Goal: Task Accomplishment & Management: Use online tool/utility

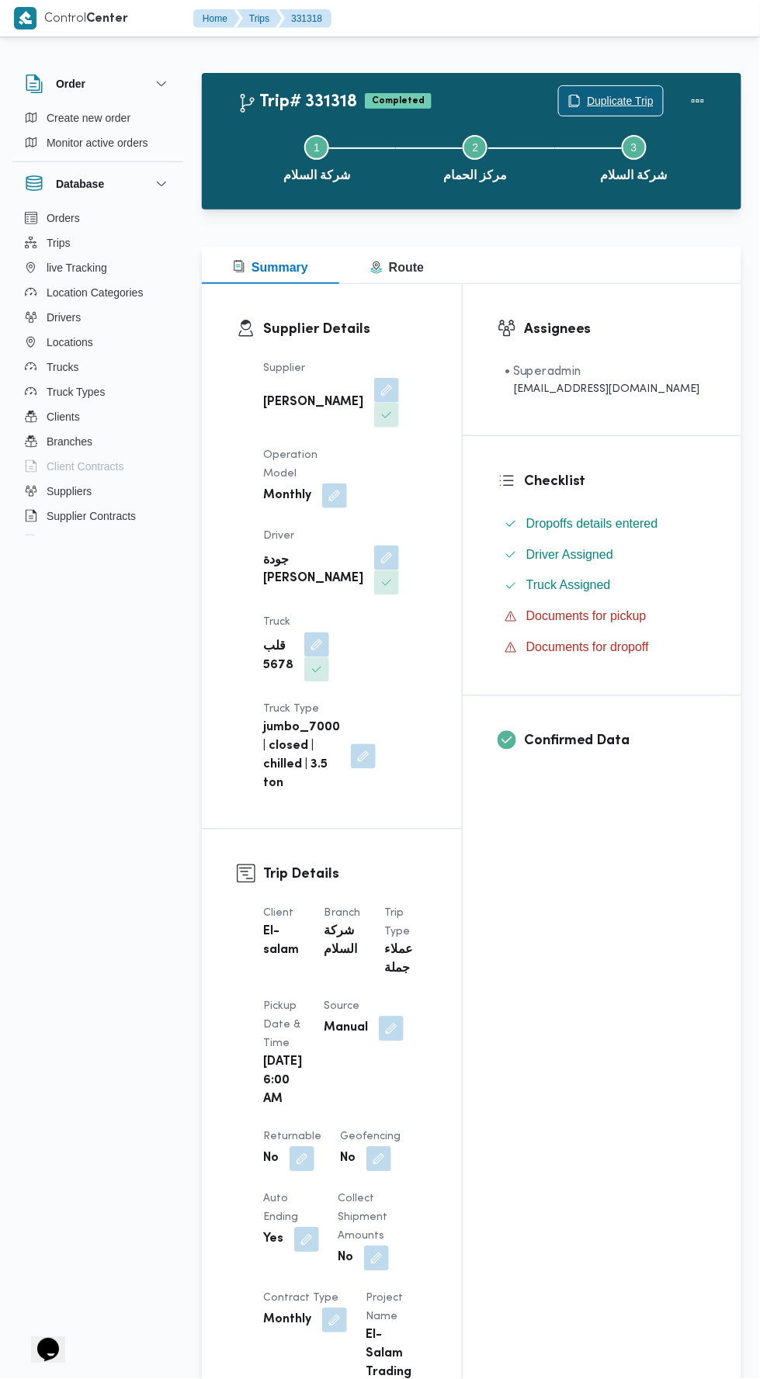
click at [608, 98] on span "Duplicate Trip" at bounding box center [620, 101] width 67 height 19
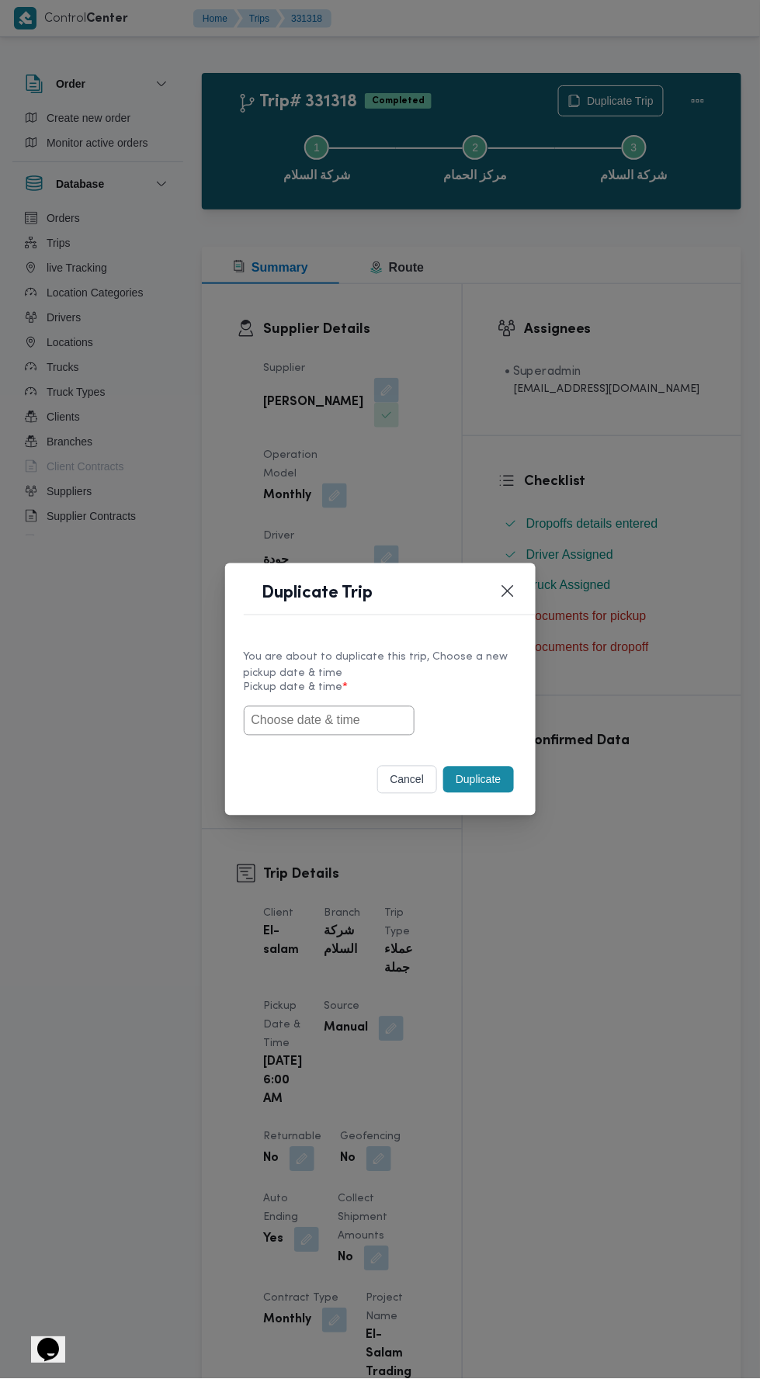
click at [382, 719] on input "text" at bounding box center [329, 720] width 171 height 29
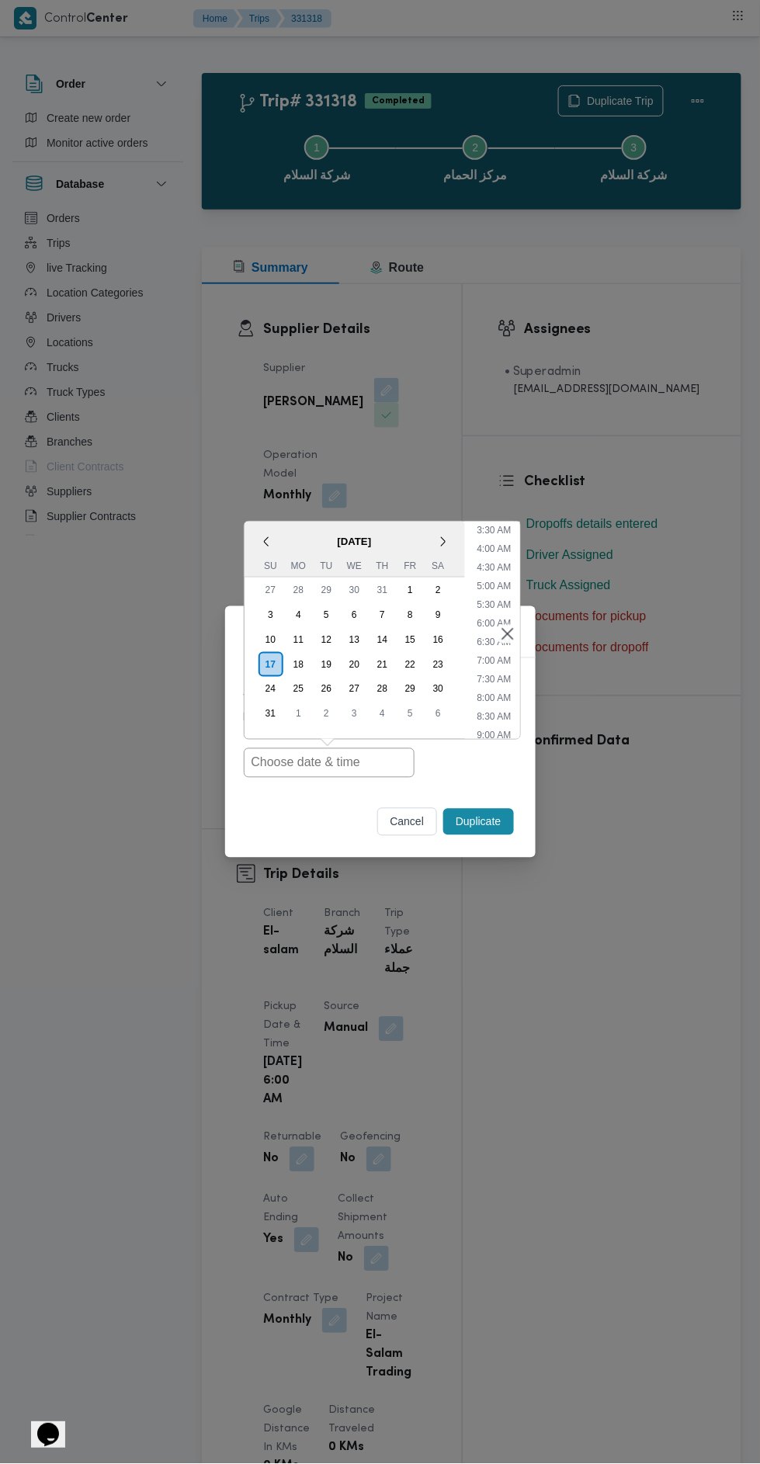
scroll to position [158, 0]
click at [511, 707] on li "9:00 AM" at bounding box center [493, 707] width 47 height 16
type input "[DATE] 9:00AM"
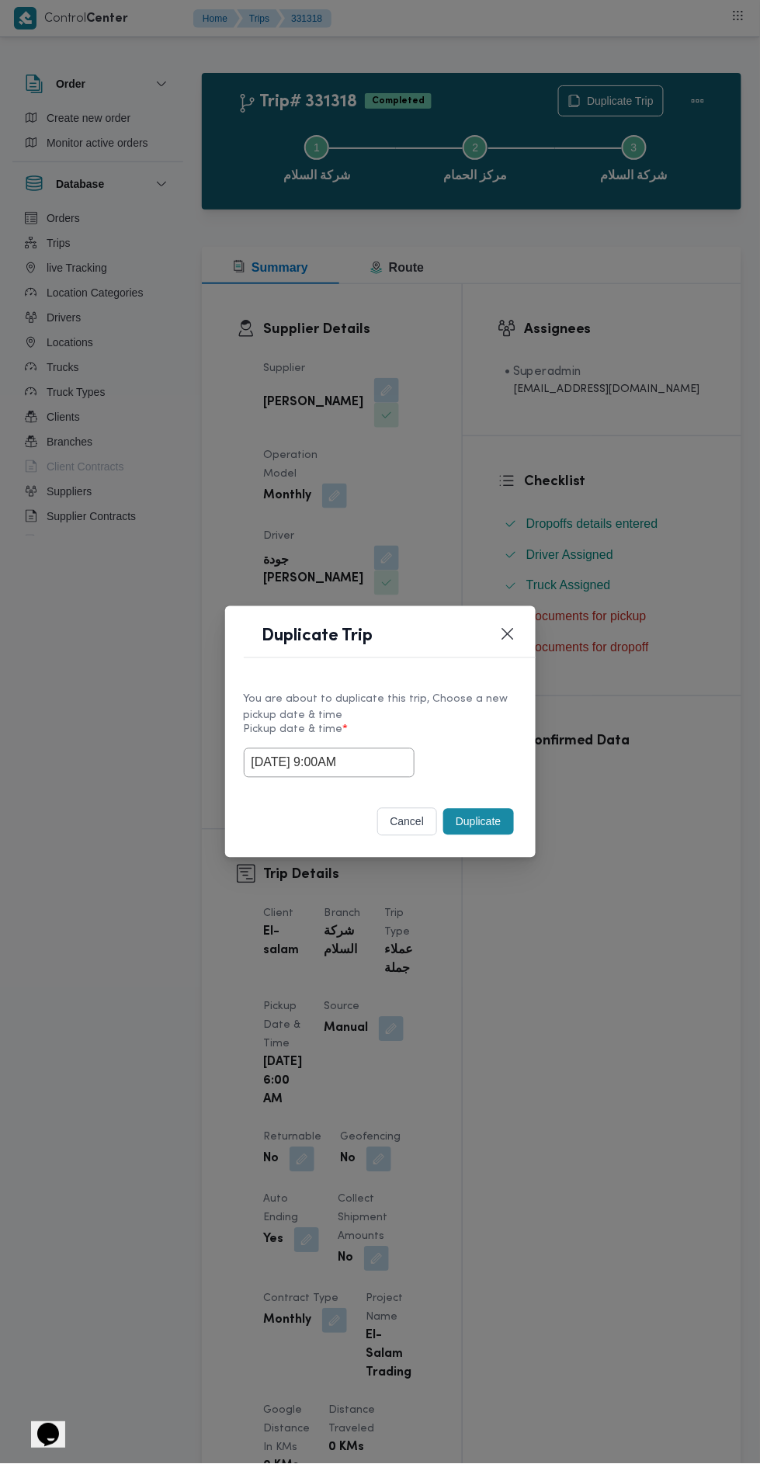
click at [497, 817] on button "Duplicate" at bounding box center [478, 822] width 70 height 26
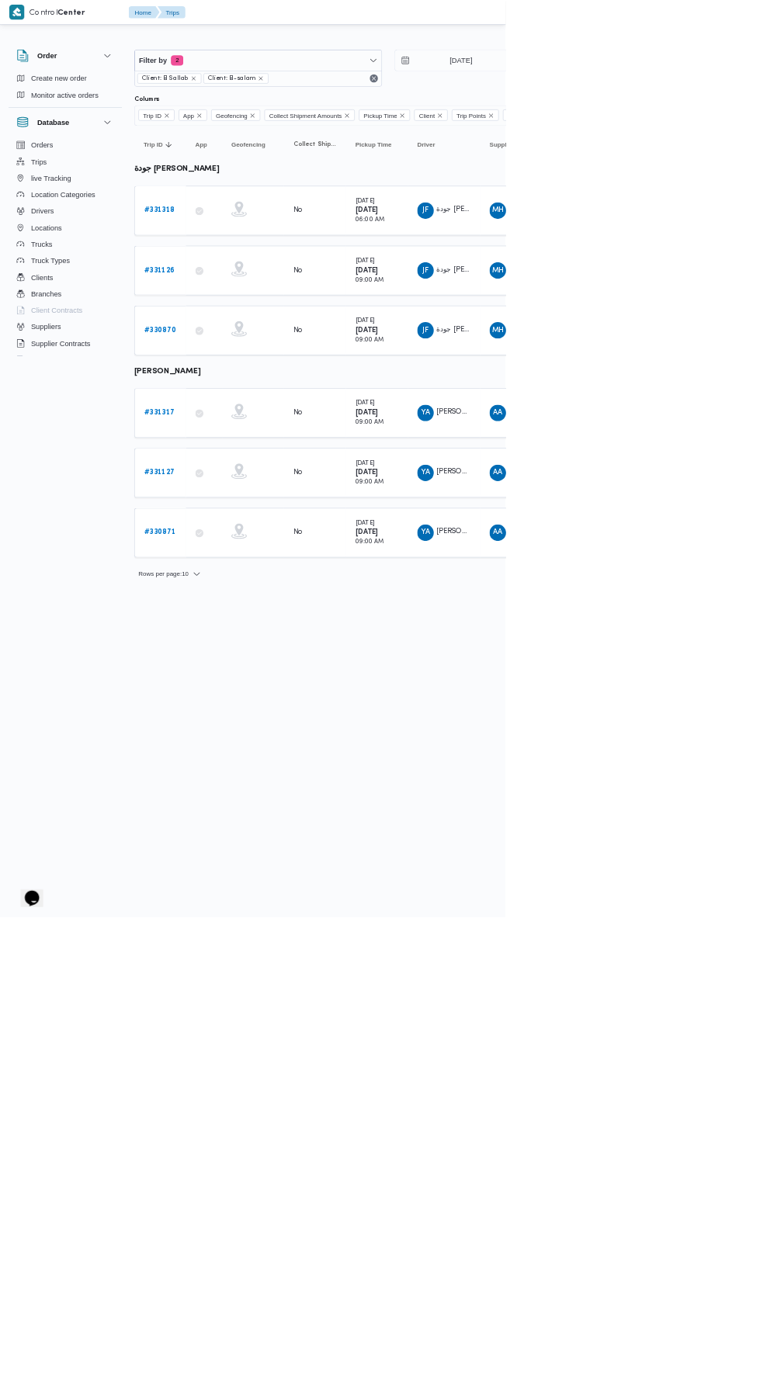
click at [250, 615] on b "# 331317" at bounding box center [240, 620] width 46 height 10
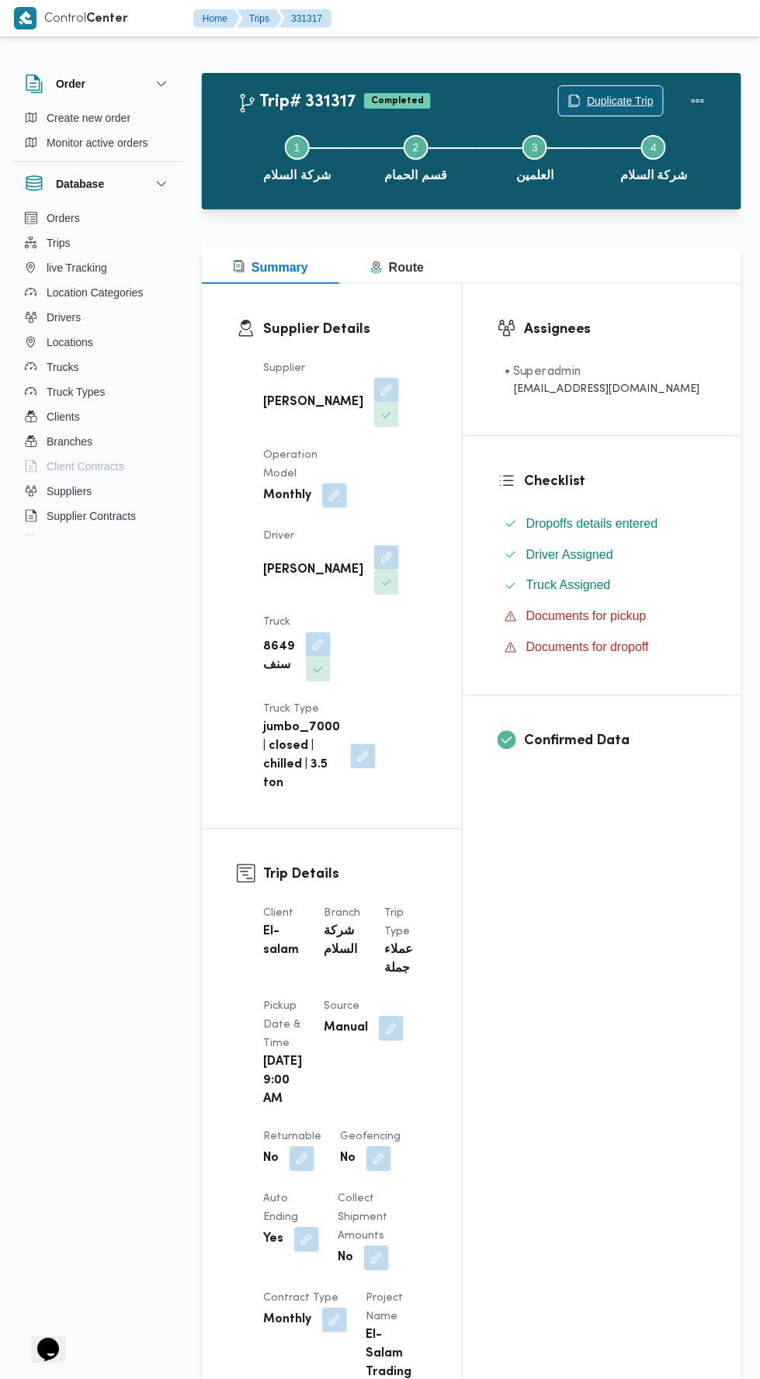
click at [608, 99] on span "Duplicate Trip" at bounding box center [620, 101] width 67 height 19
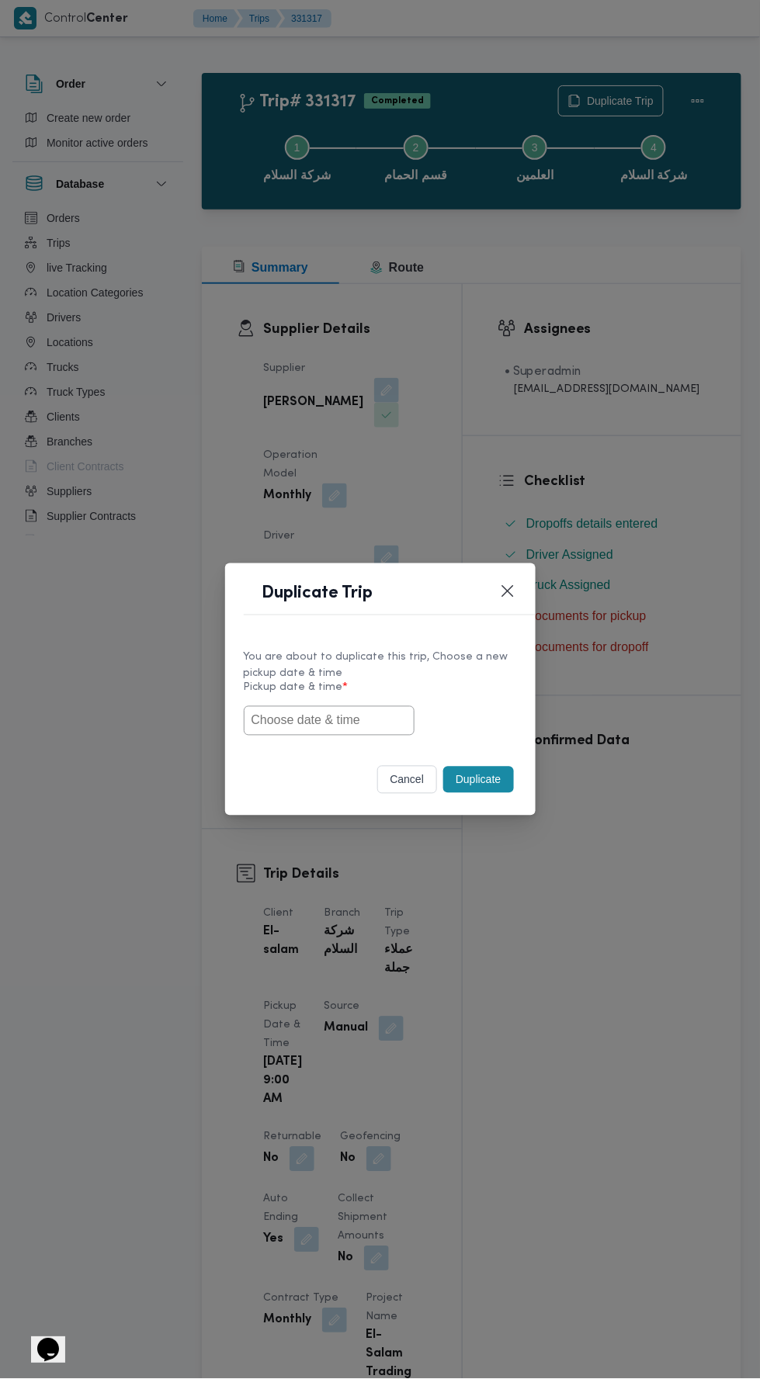
click at [400, 719] on input "text" at bounding box center [329, 720] width 171 height 29
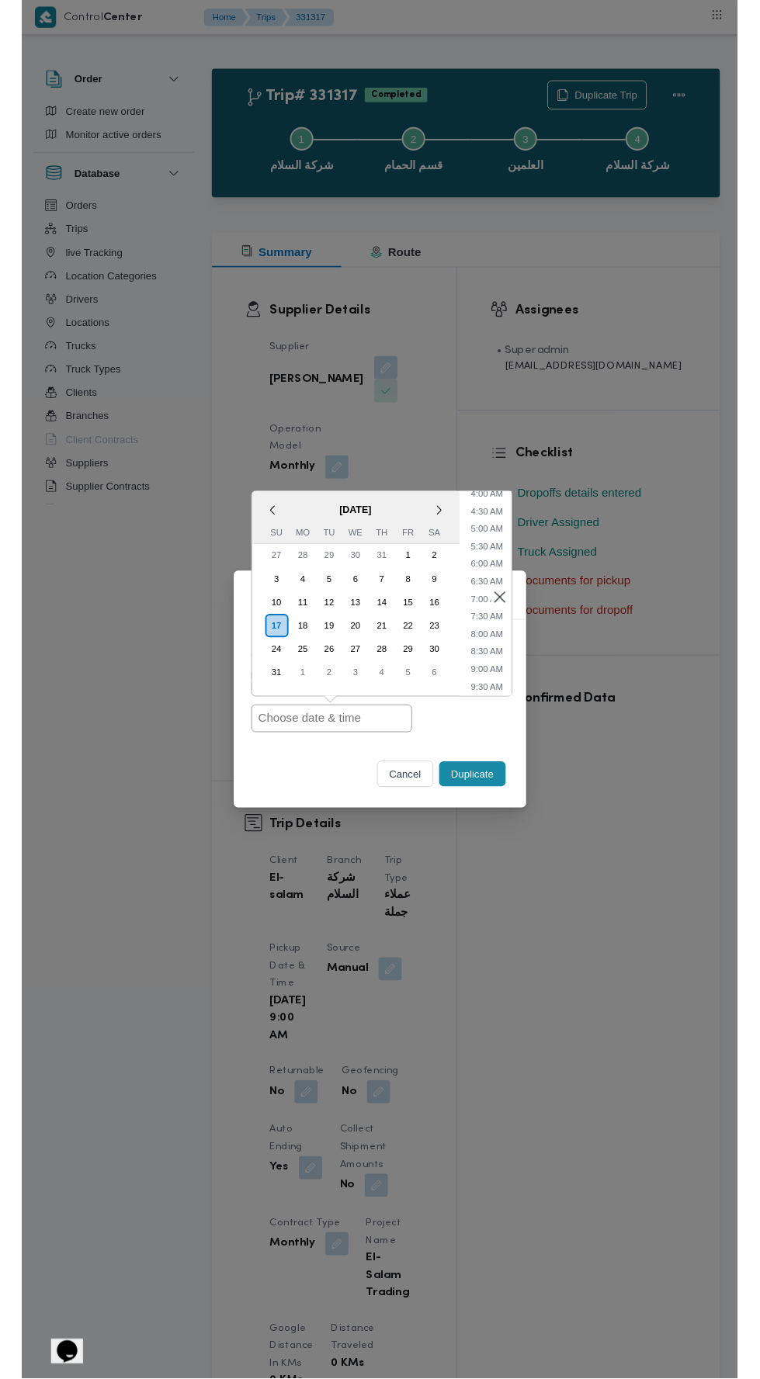
scroll to position [164, 0]
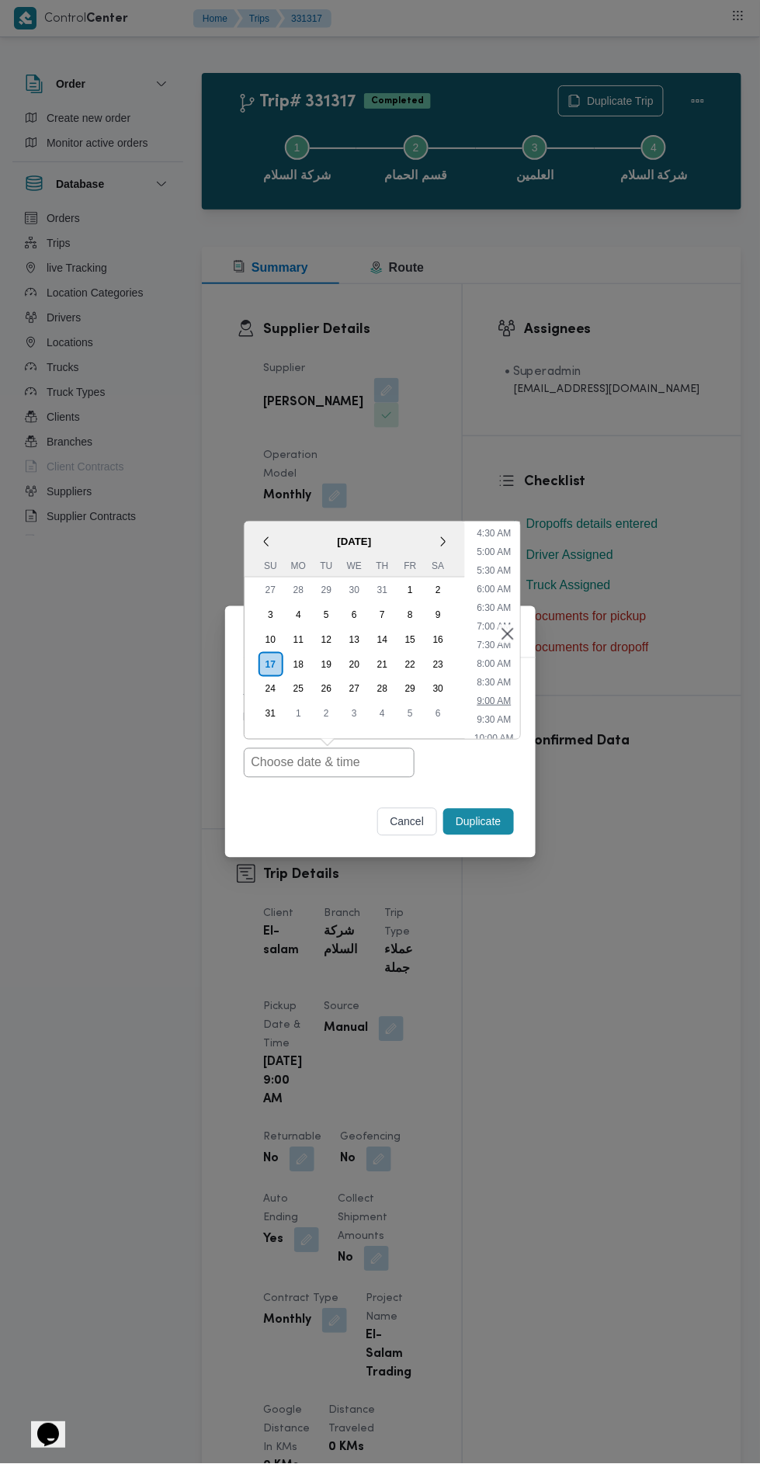
click at [504, 703] on li "9:00 AM" at bounding box center [493, 701] width 47 height 16
type input "[DATE] 9:00AM"
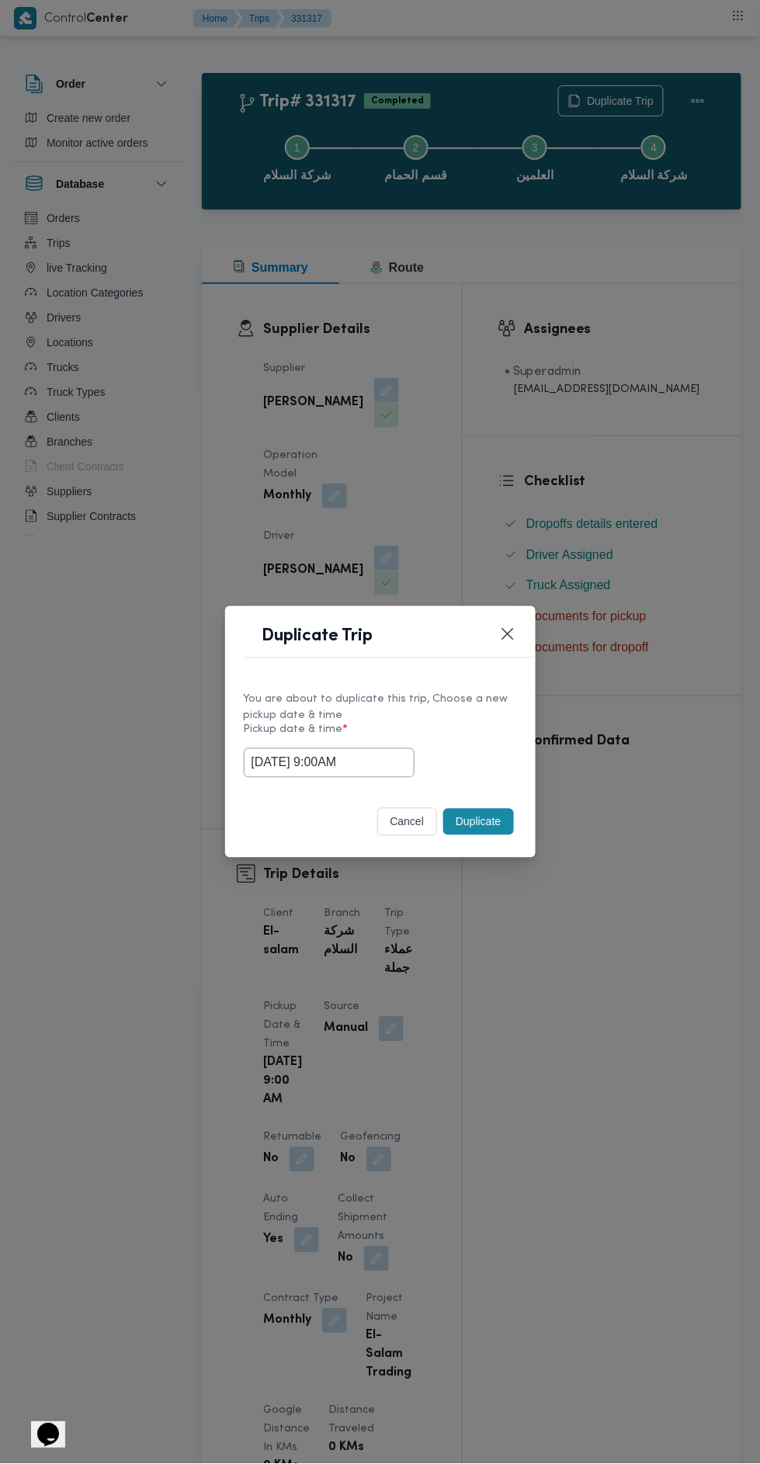
click at [490, 826] on button "Duplicate" at bounding box center [478, 822] width 70 height 26
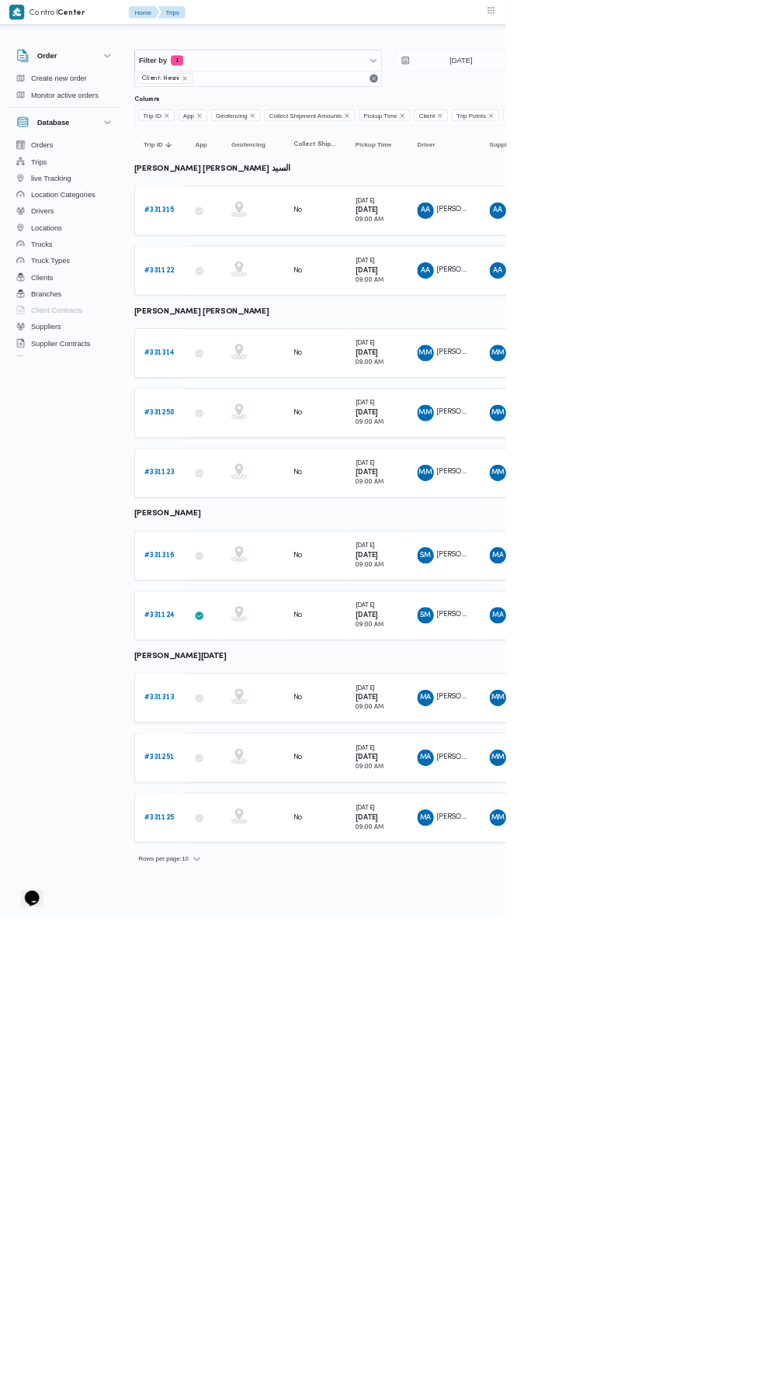
click at [244, 314] on b "# 331315" at bounding box center [239, 316] width 45 height 10
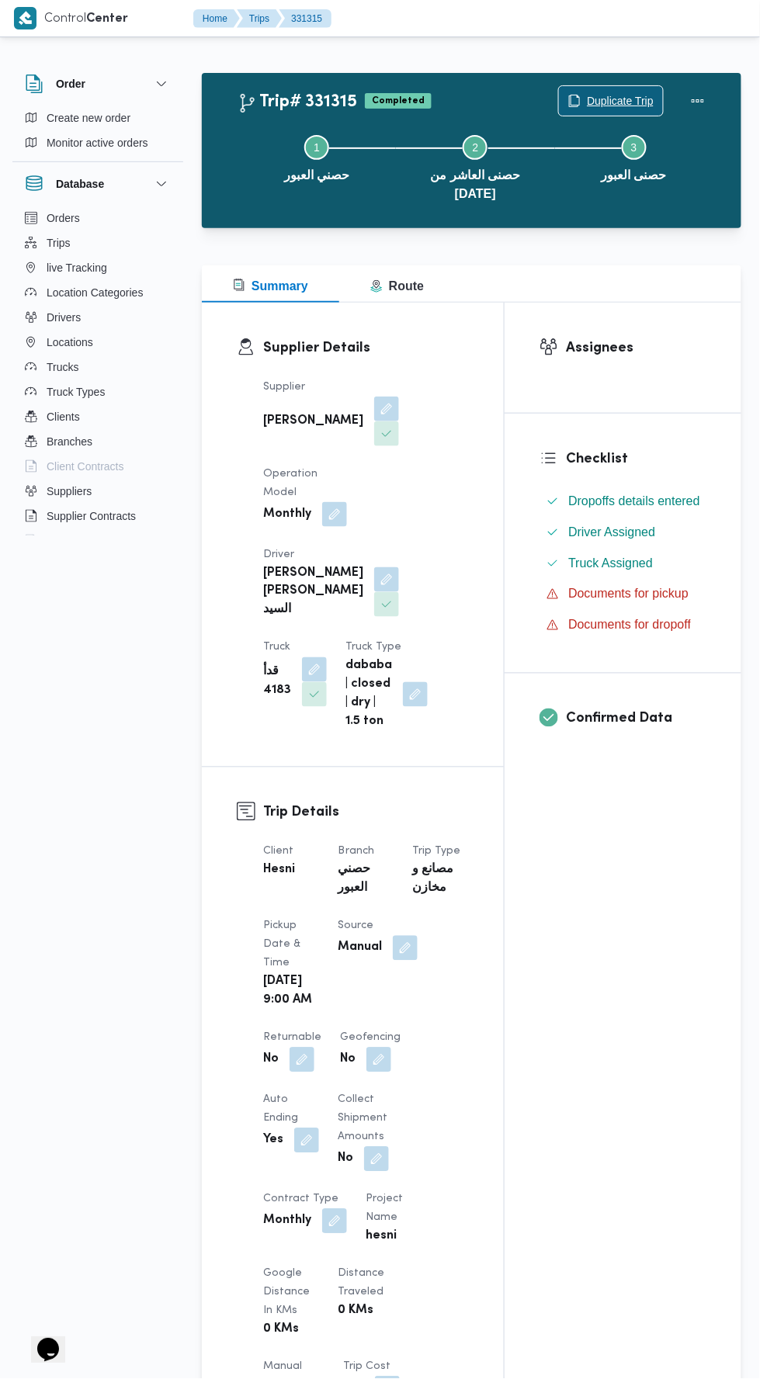
click at [643, 95] on span "Duplicate Trip" at bounding box center [620, 101] width 67 height 19
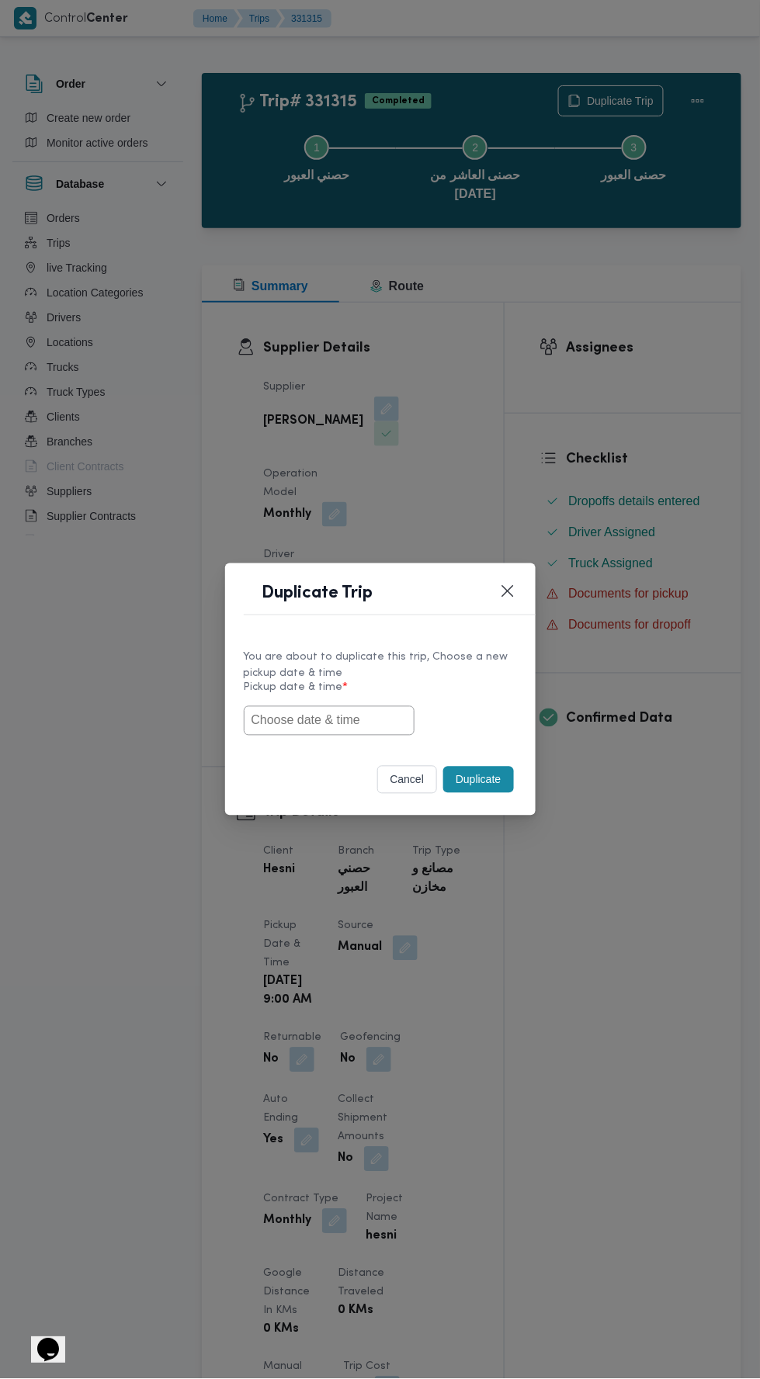
click at [386, 719] on input "text" at bounding box center [329, 720] width 171 height 29
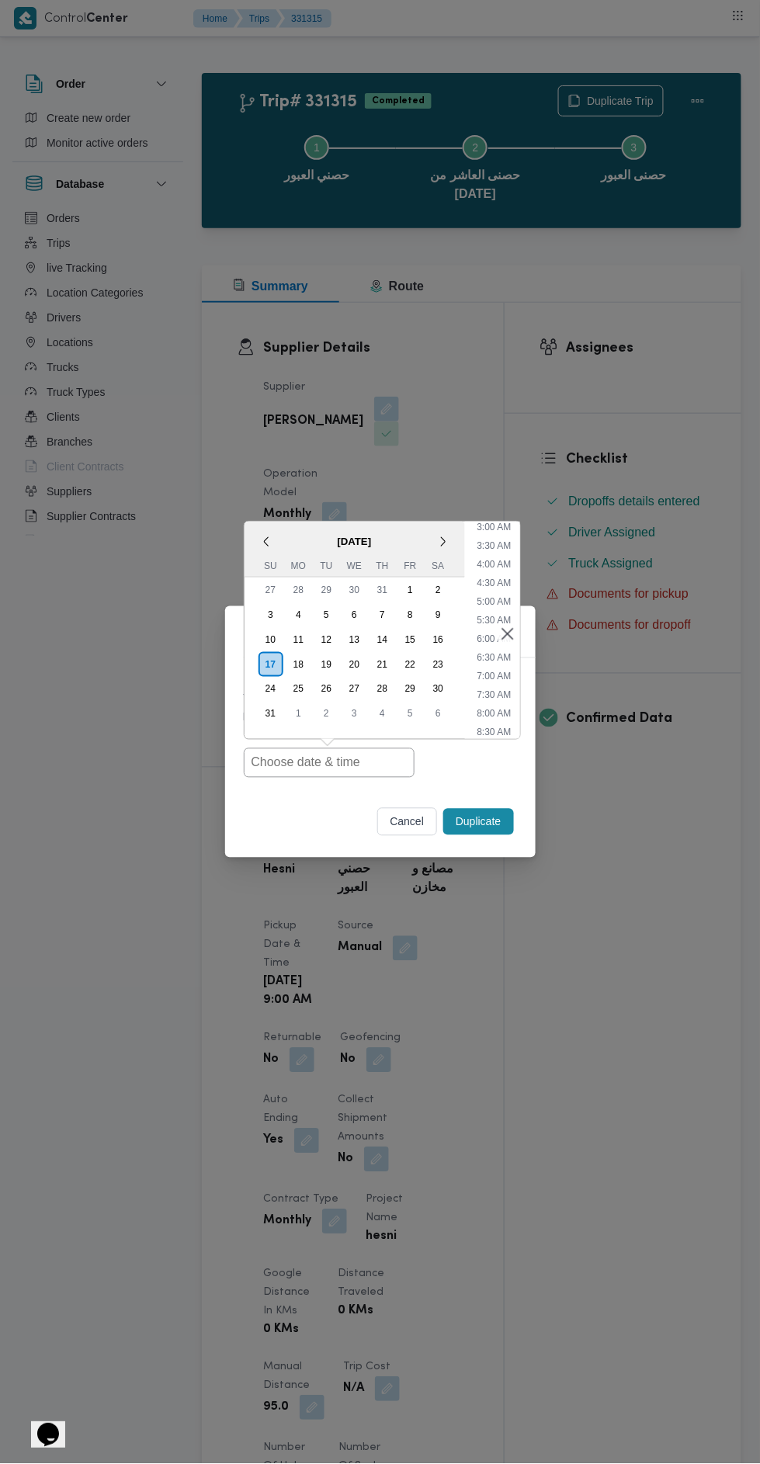
scroll to position [140, 0]
click at [502, 722] on li "9:00 AM" at bounding box center [493, 725] width 47 height 16
type input "[DATE] 9:00AM"
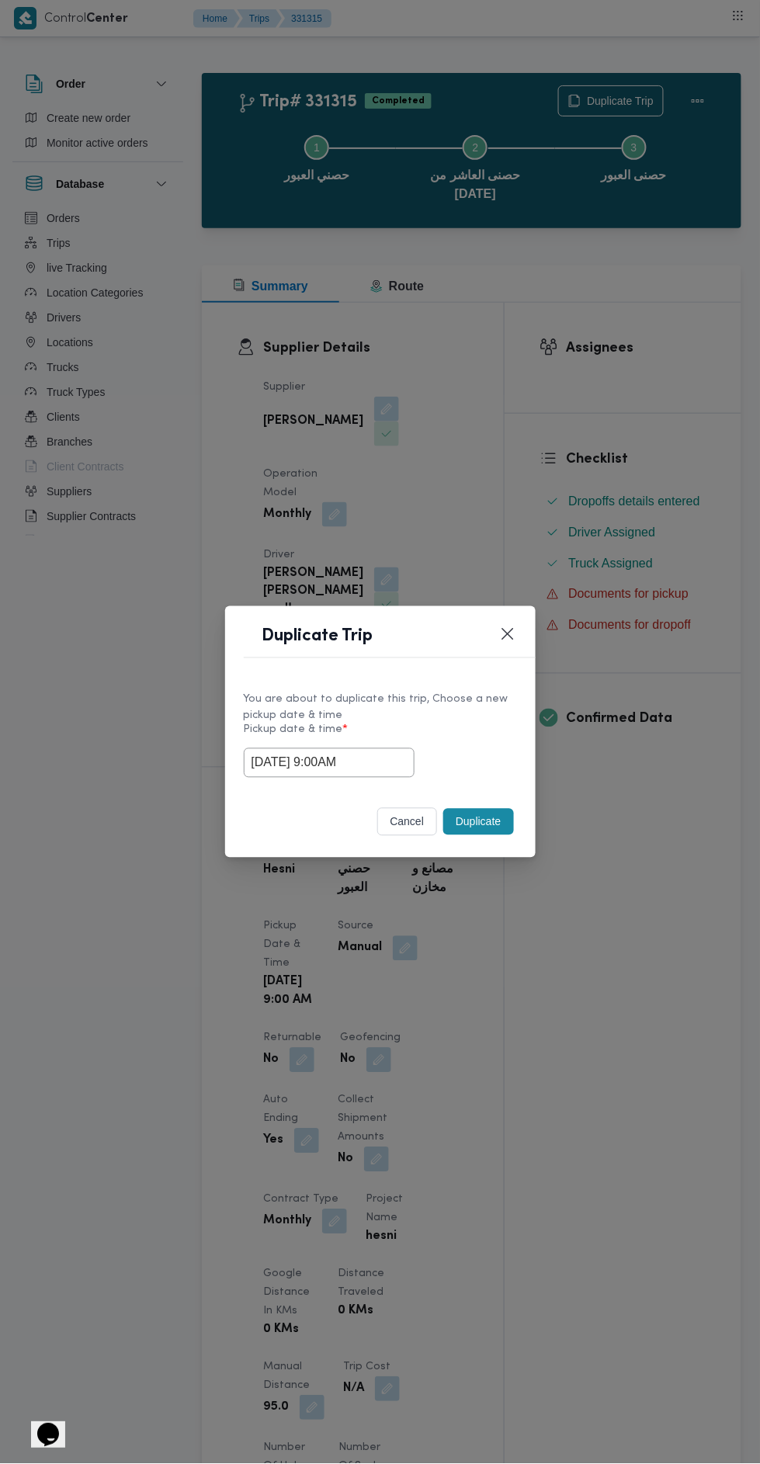
click at [485, 816] on button "Duplicate" at bounding box center [478, 822] width 70 height 26
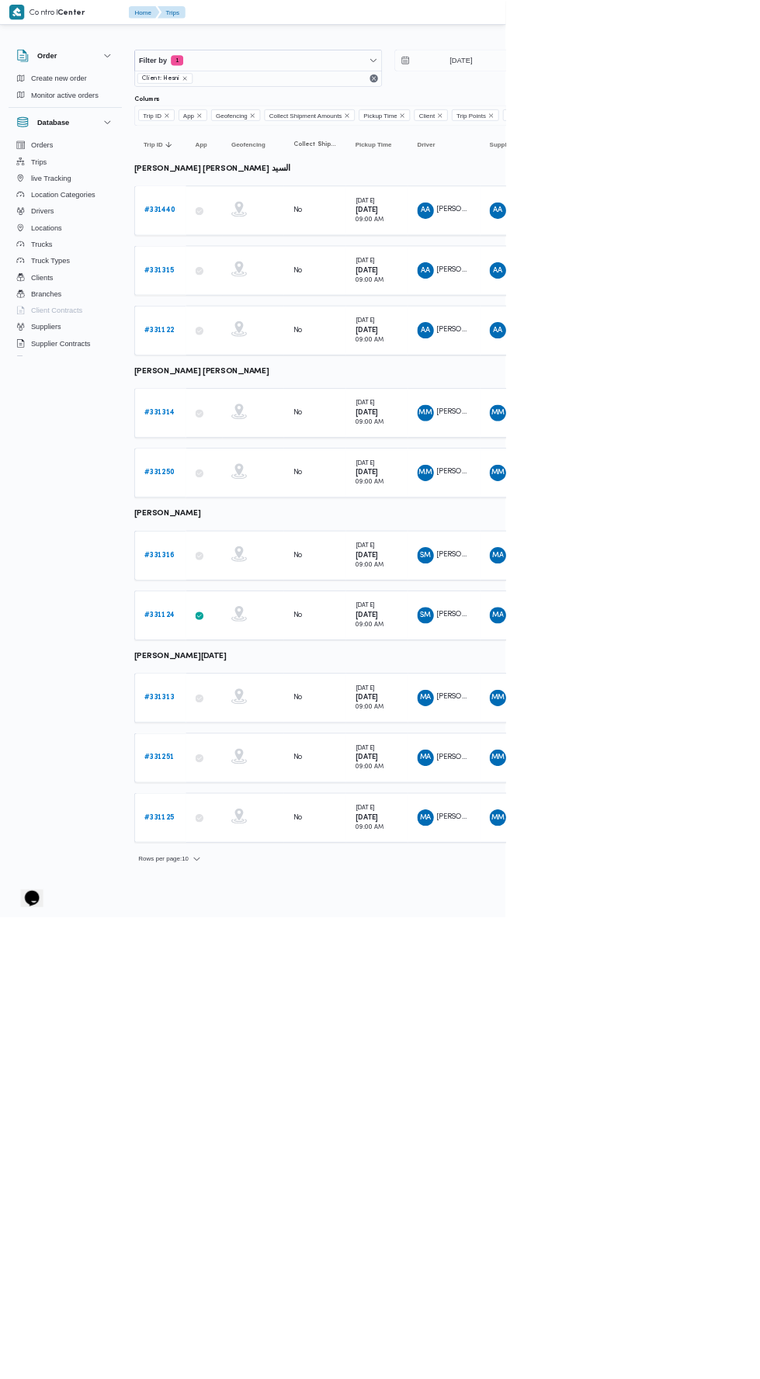
click at [239, 830] on b "# 331316" at bounding box center [240, 835] width 46 height 10
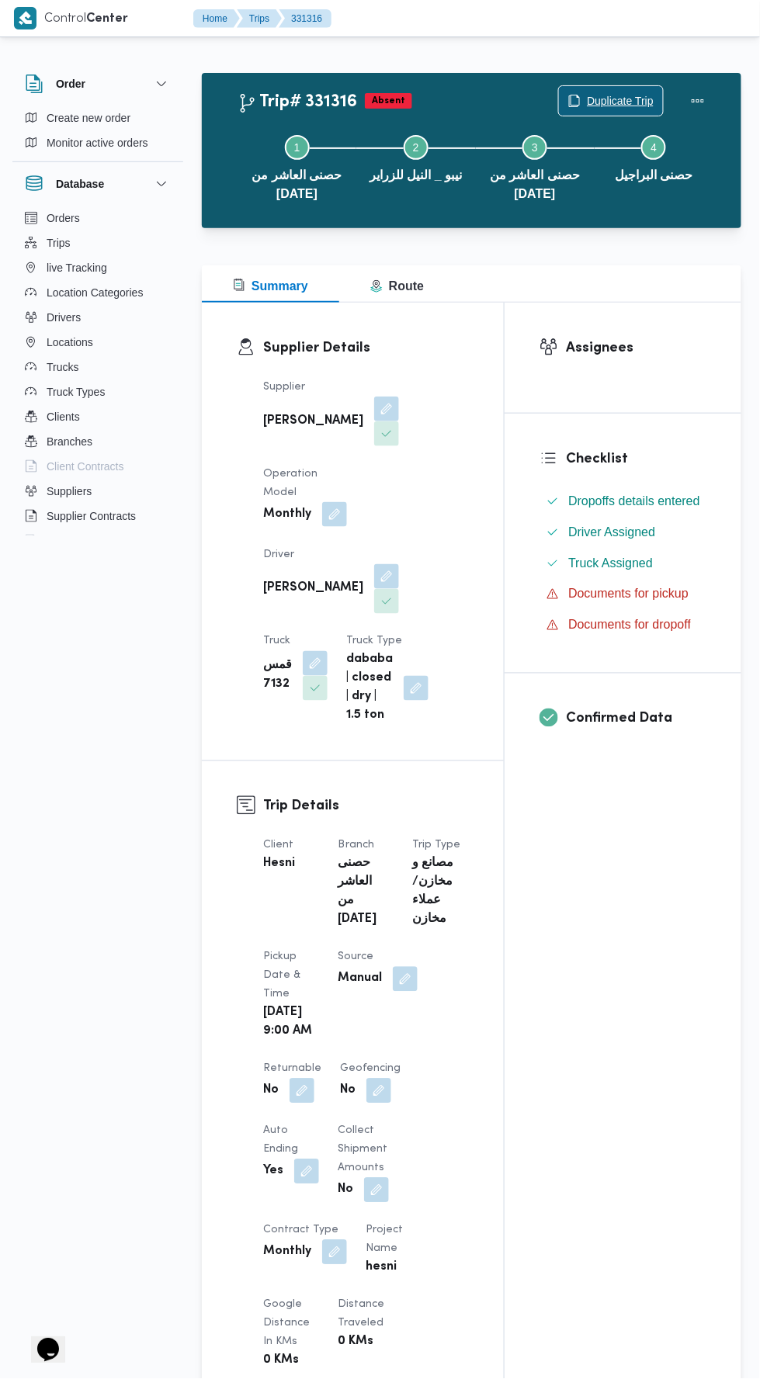
click at [624, 91] on span "Duplicate Trip" at bounding box center [611, 100] width 104 height 29
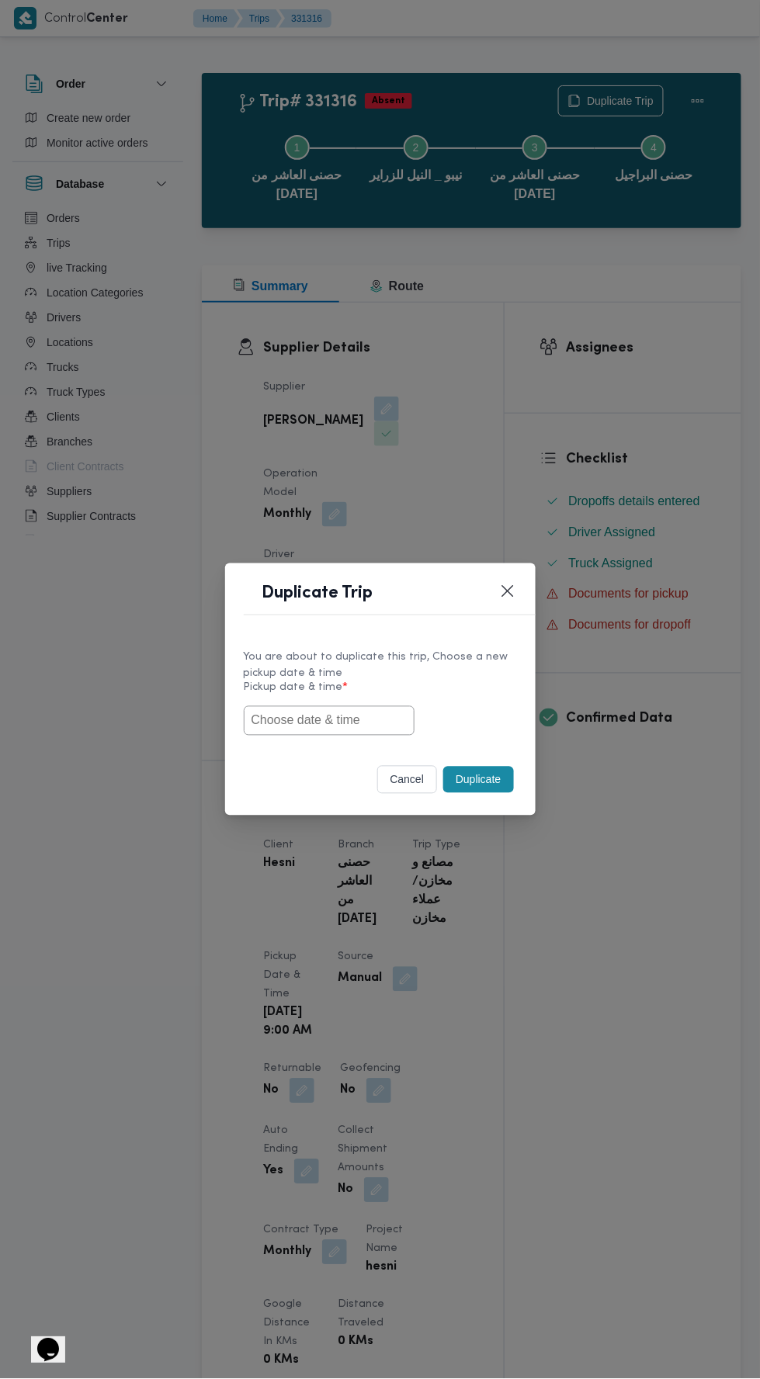
click at [357, 720] on input "text" at bounding box center [329, 720] width 171 height 29
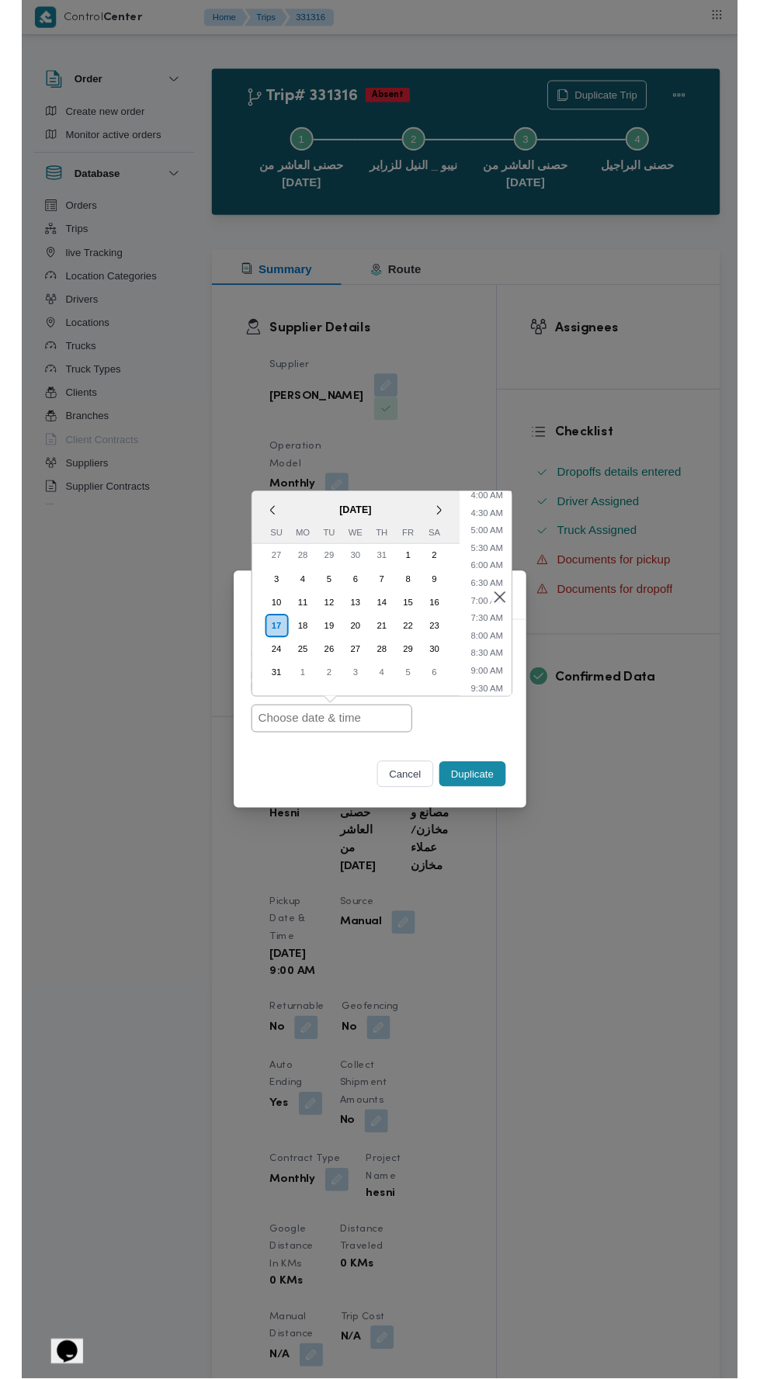
scroll to position [161, 0]
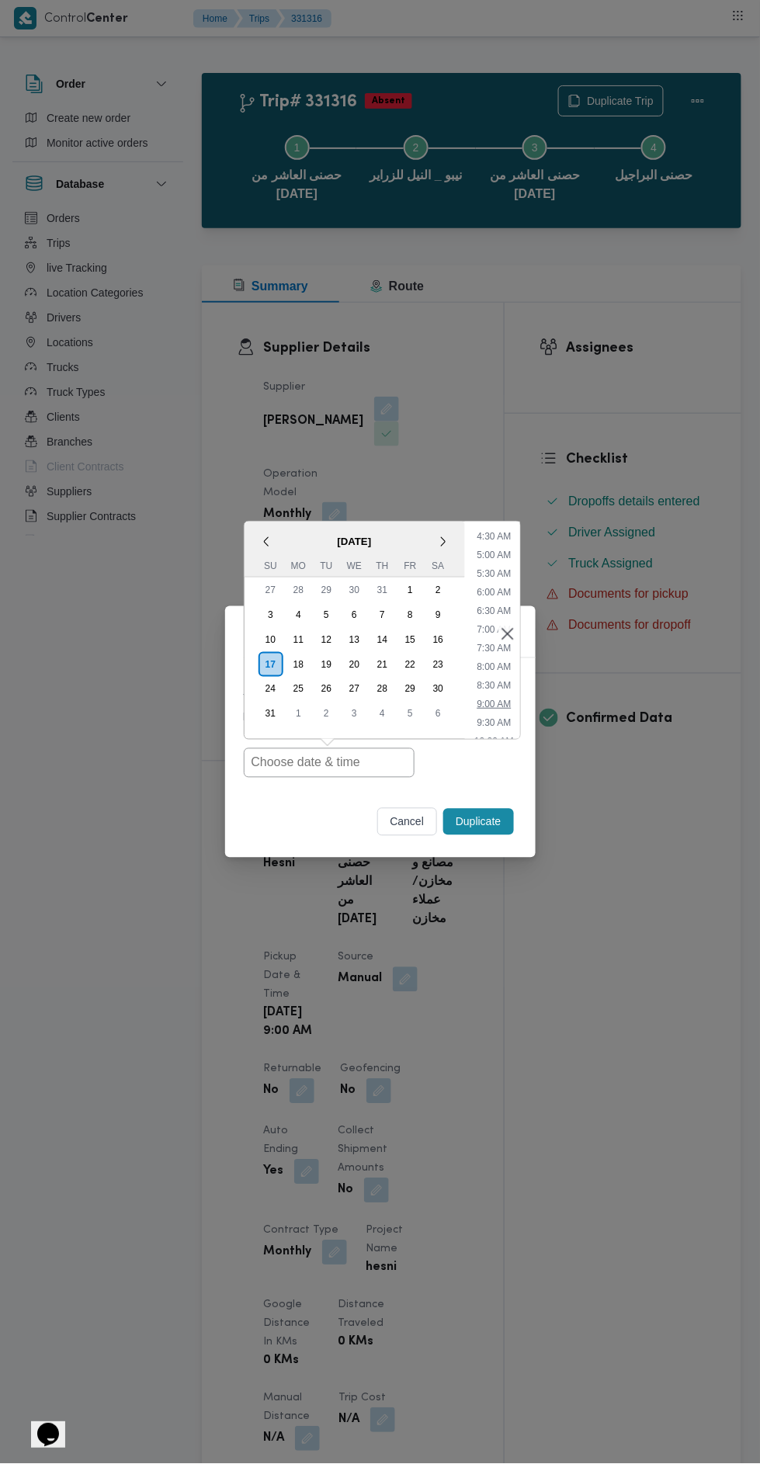
click at [502, 709] on li "9:00 AM" at bounding box center [493, 704] width 47 height 16
type input "[DATE] 9:00AM"
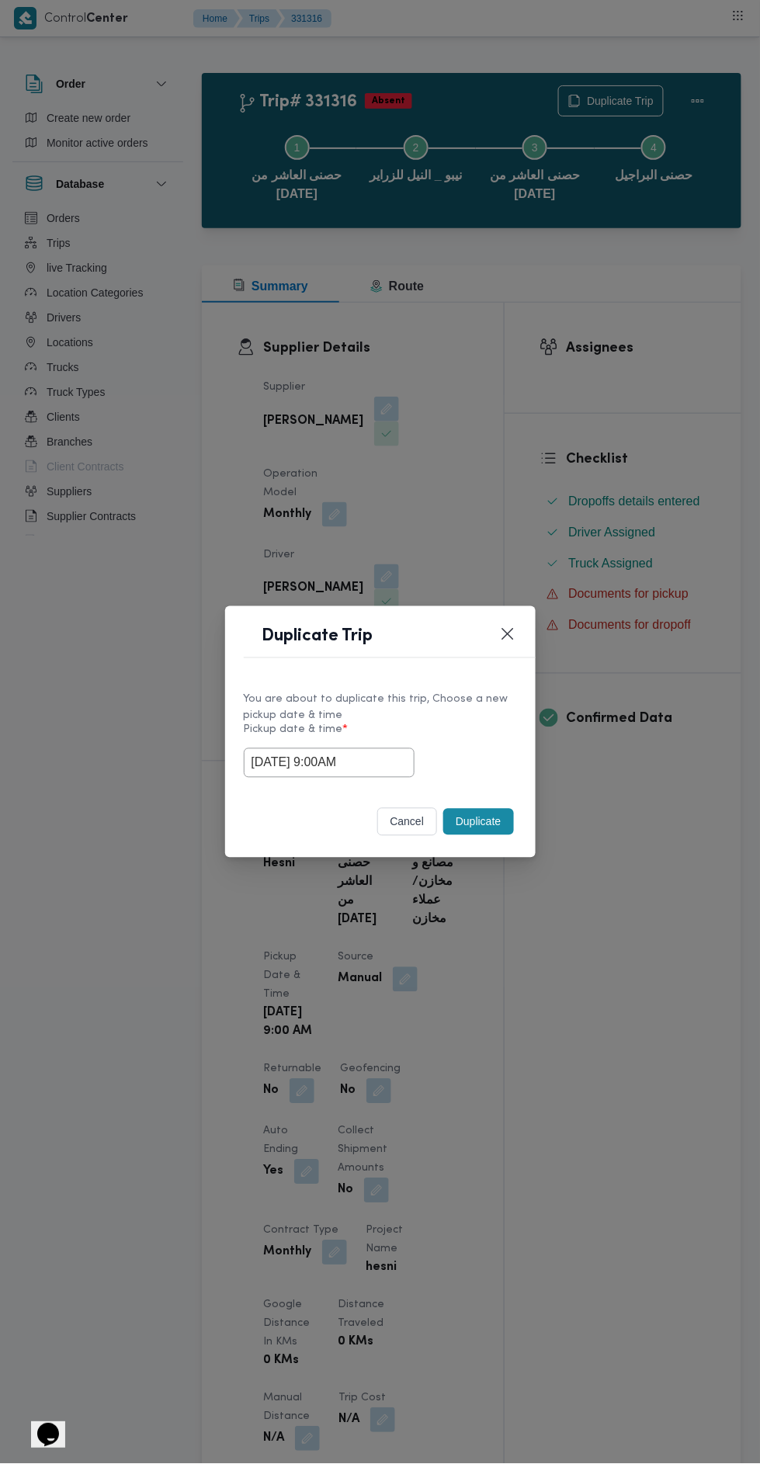
click at [487, 822] on button "Duplicate" at bounding box center [478, 822] width 70 height 26
